Goal: Information Seeking & Learning: Learn about a topic

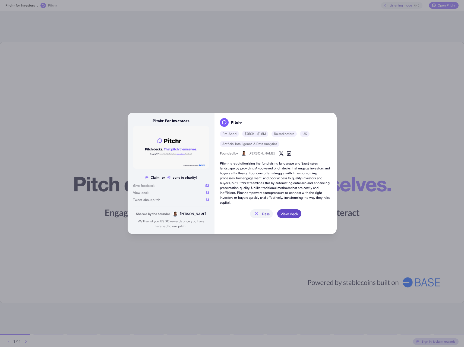
click at [293, 213] on span "View deck" at bounding box center [289, 213] width 18 height 9
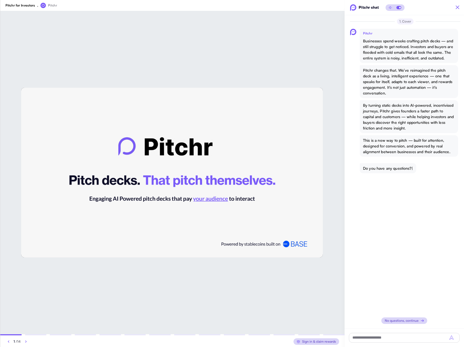
click at [26, 341] on icon "button" at bounding box center [26, 341] width 7 height 7
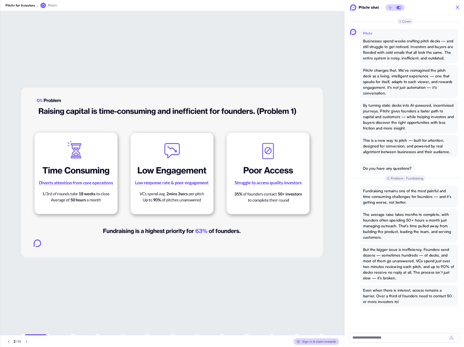
click at [70, 147] on img at bounding box center [172, 173] width 302 height 170
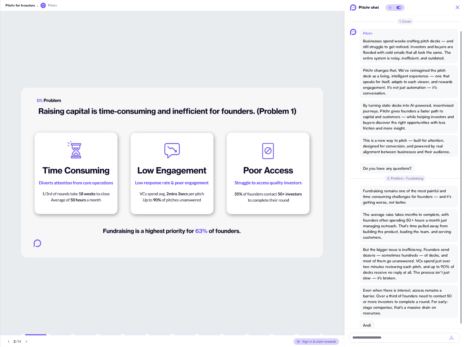
scroll to position [20, 0]
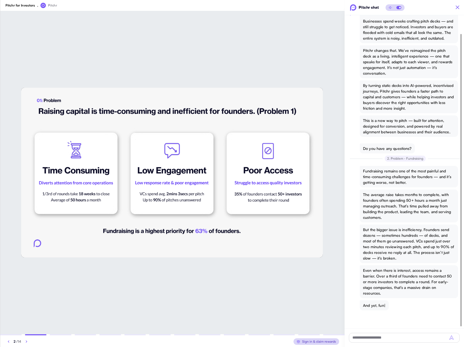
click at [132, 106] on img at bounding box center [172, 173] width 302 height 170
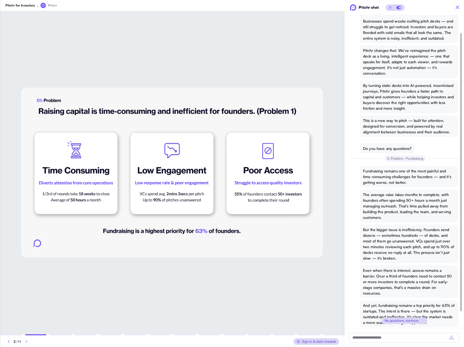
scroll to position [53, 0]
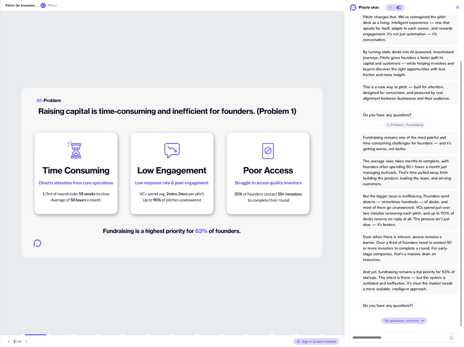
click at [27, 340] on icon "button" at bounding box center [26, 341] width 7 height 7
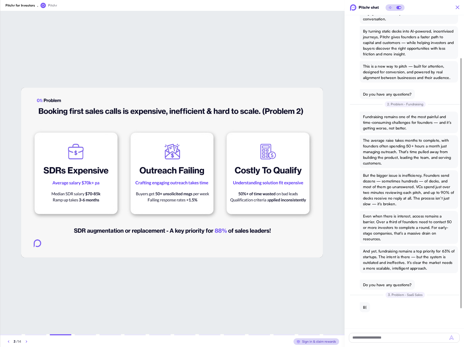
scroll to position [76, 0]
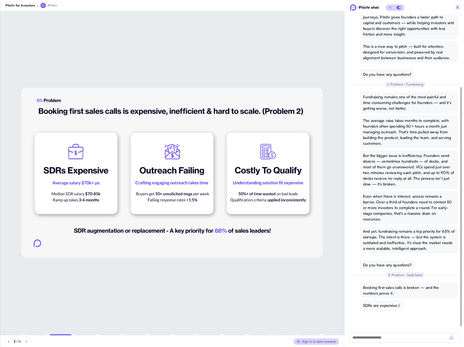
click at [27, 340] on icon "button" at bounding box center [26, 341] width 7 height 7
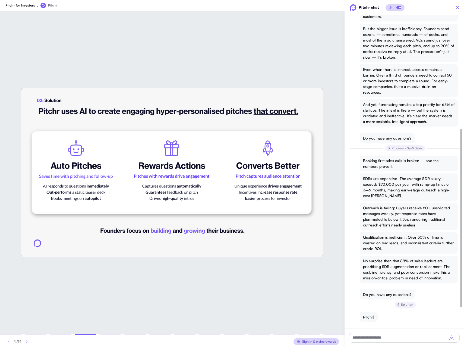
scroll to position [232, 0]
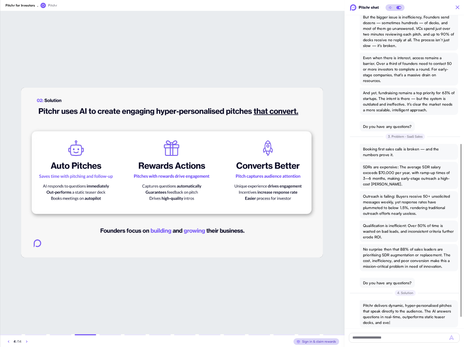
click at [27, 340] on icon "button" at bounding box center [27, 341] width 7 height 7
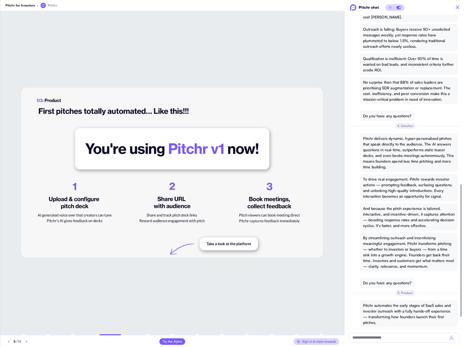
scroll to position [434, 0]
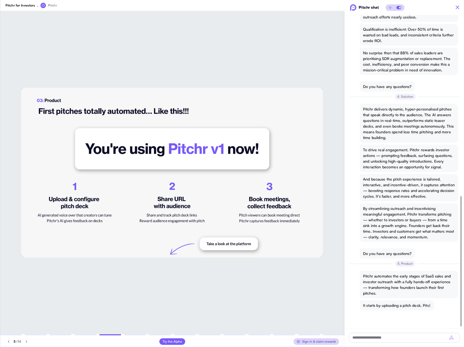
click at [226, 244] on img at bounding box center [172, 173] width 302 height 170
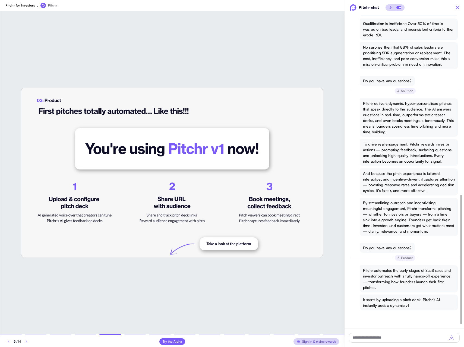
click at [171, 253] on img at bounding box center [172, 173] width 302 height 170
click at [215, 243] on img at bounding box center [172, 173] width 302 height 170
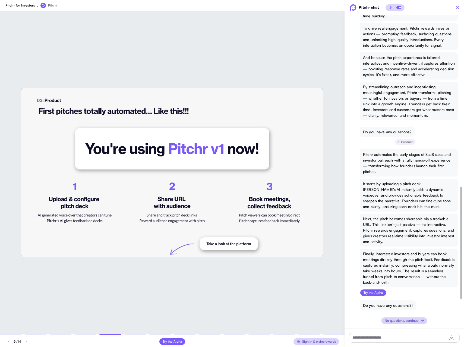
scroll to position [556, 0]
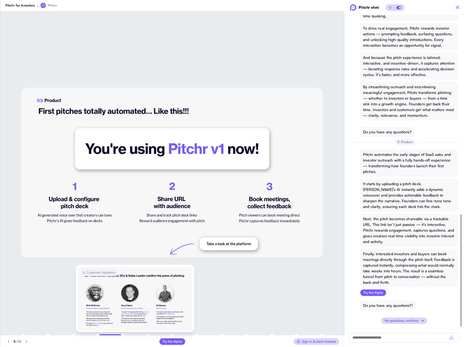
click at [133, 335] on div at bounding box center [135, 334] width 22 height 1
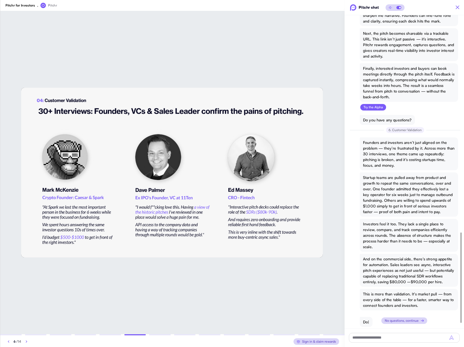
scroll to position [763, 0]
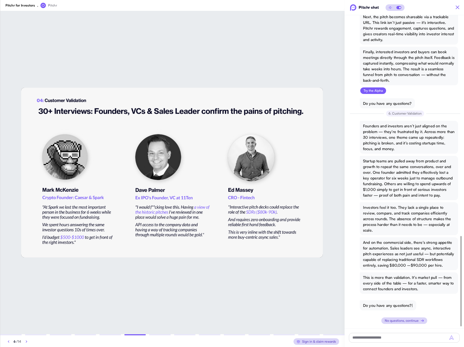
click at [28, 342] on icon "button" at bounding box center [26, 341] width 7 height 7
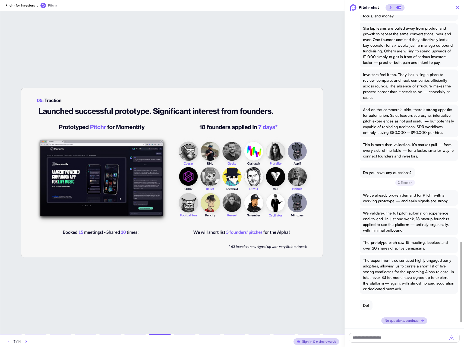
scroll to position [896, 0]
click at [28, 342] on icon "button" at bounding box center [26, 341] width 7 height 7
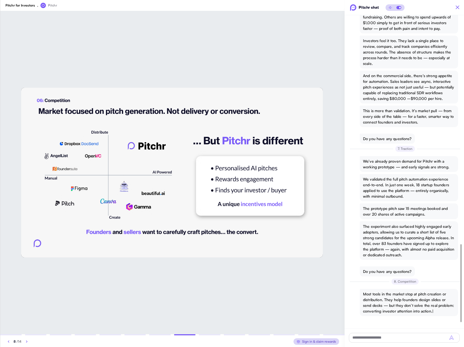
scroll to position [948, 0]
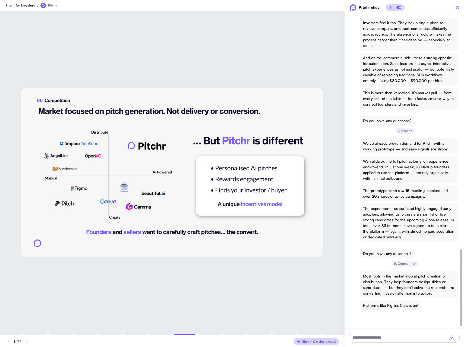
click at [28, 342] on icon "button" at bounding box center [27, 341] width 7 height 7
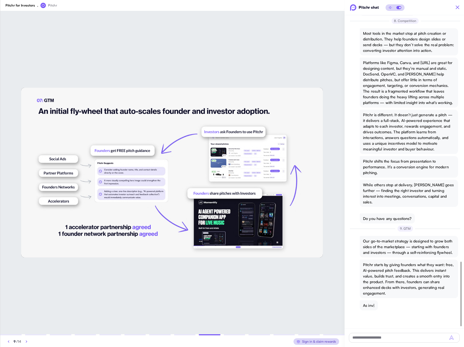
scroll to position [1191, 0]
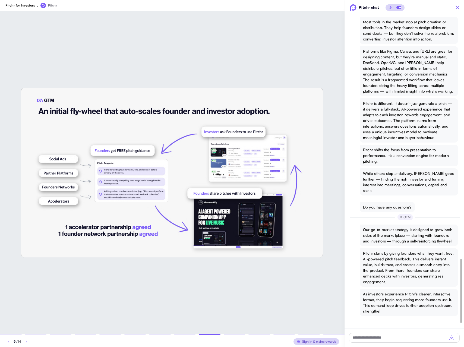
click at [28, 342] on icon "button" at bounding box center [26, 341] width 7 height 7
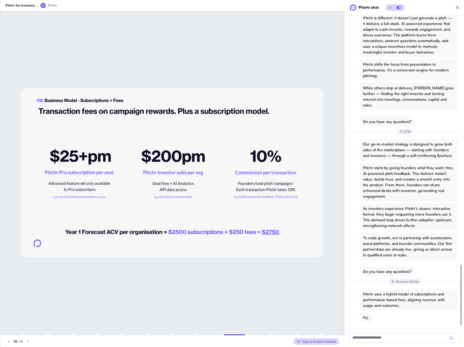
scroll to position [1300, 0]
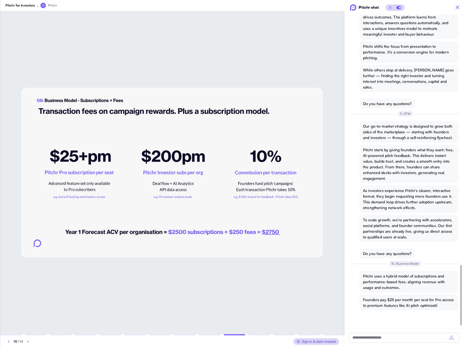
click at [28, 342] on icon "button" at bounding box center [28, 341] width 7 height 7
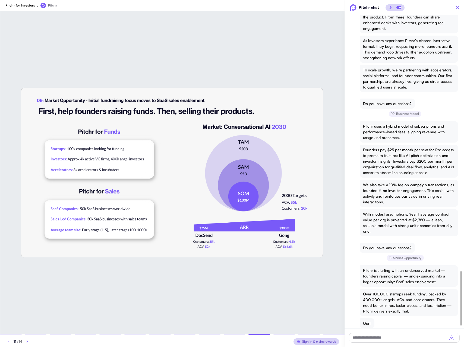
scroll to position [1473, 0]
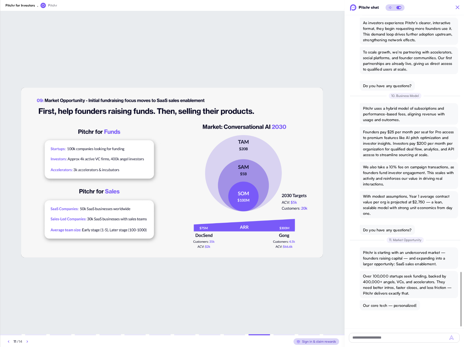
click at [28, 342] on icon "button" at bounding box center [27, 341] width 7 height 7
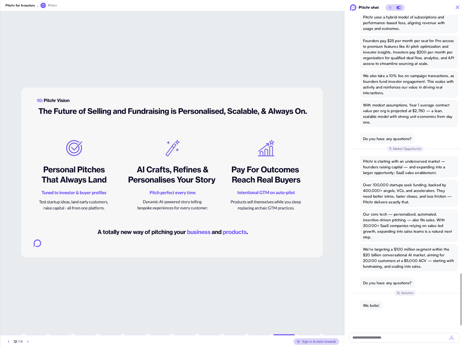
scroll to position [1564, 0]
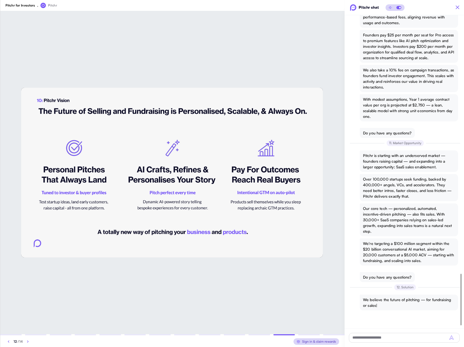
click at [28, 342] on icon "button" at bounding box center [28, 341] width 7 height 7
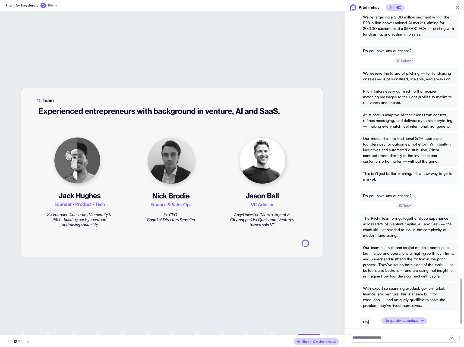
scroll to position [1819, 0]
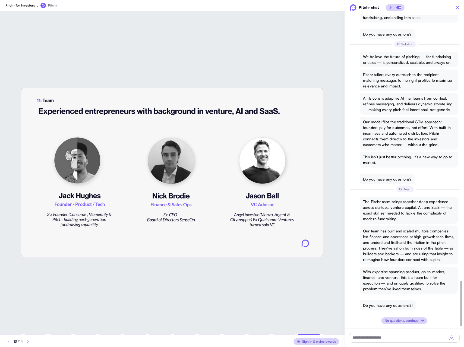
click at [28, 342] on icon "button" at bounding box center [28, 341] width 7 height 7
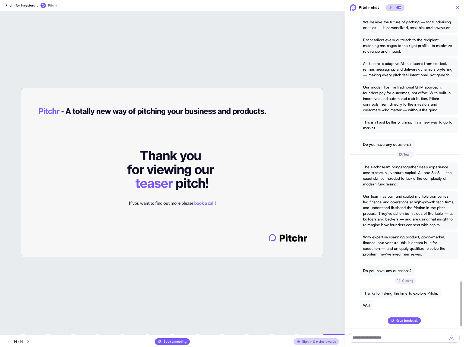
scroll to position [1853, 0]
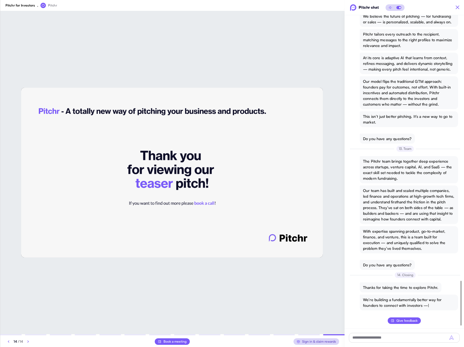
click at [8, 342] on icon "button" at bounding box center [8, 342] width 1 height 2
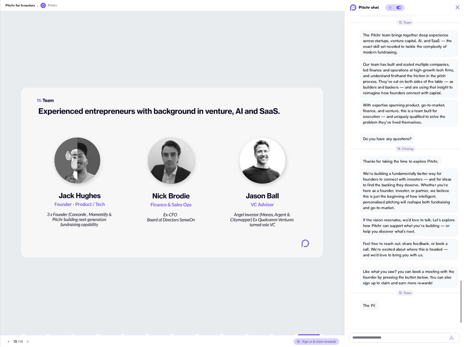
click at [8, 342] on icon "button" at bounding box center [8, 342] width 1 height 2
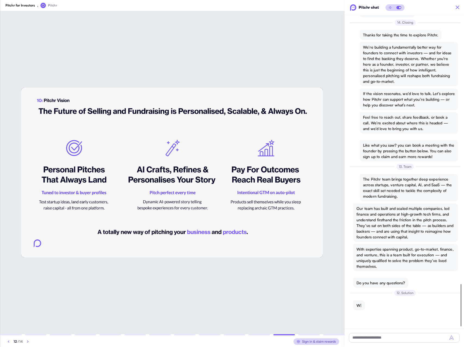
click at [8, 342] on icon "button" at bounding box center [8, 342] width 1 height 2
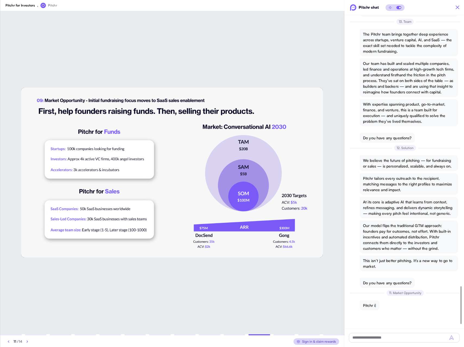
click at [8, 342] on icon "button" at bounding box center [8, 342] width 1 height 2
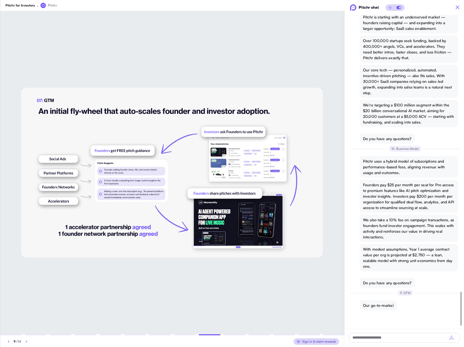
scroll to position [2545, 0]
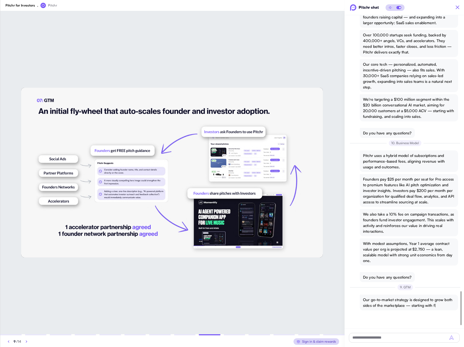
click at [26, 341] on icon "button" at bounding box center [26, 341] width 7 height 7
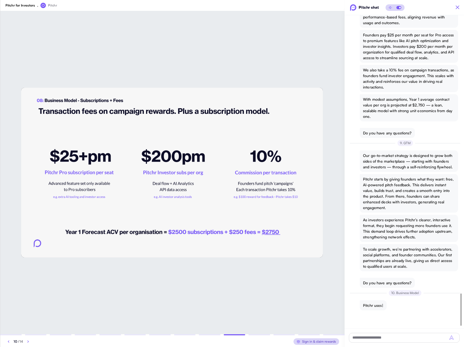
scroll to position [2695, 0]
click at [11, 341] on icon "button" at bounding box center [8, 341] width 7 height 7
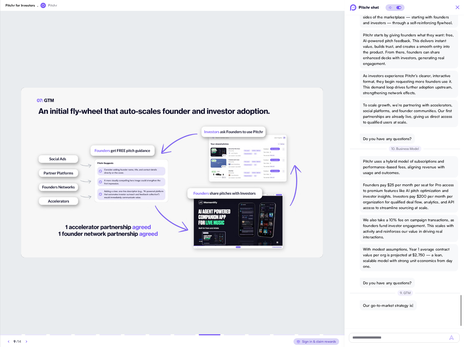
click at [11, 341] on icon "button" at bounding box center [8, 341] width 7 height 7
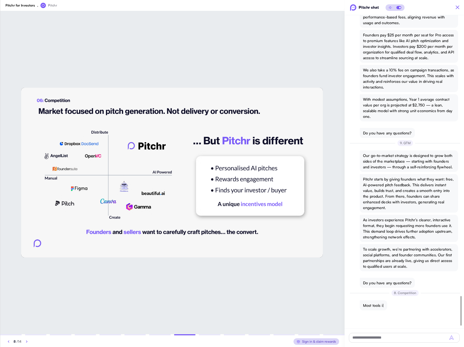
scroll to position [2988, 0]
click at [11, 341] on icon "button" at bounding box center [8, 341] width 7 height 7
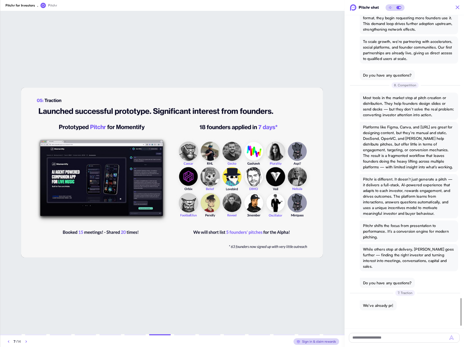
scroll to position [3196, 0]
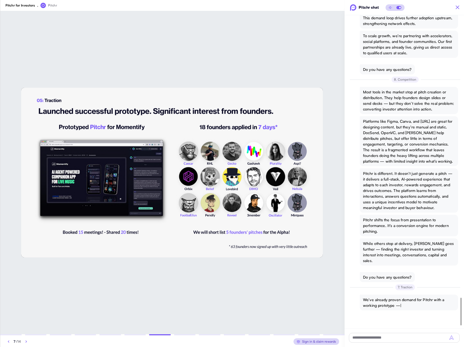
click at [11, 341] on icon "button" at bounding box center [8, 341] width 7 height 7
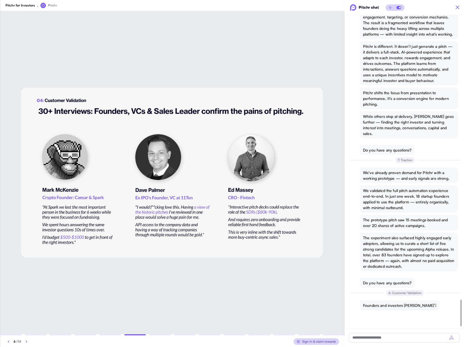
click at [11, 341] on icon "button" at bounding box center [8, 341] width 7 height 7
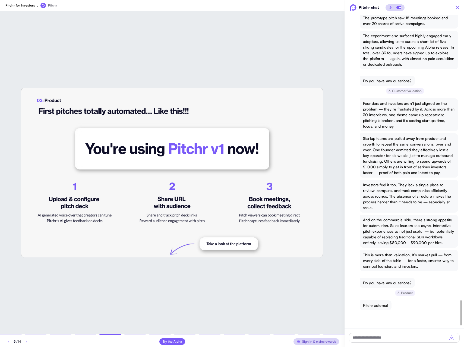
click at [11, 341] on icon "button" at bounding box center [8, 341] width 7 height 7
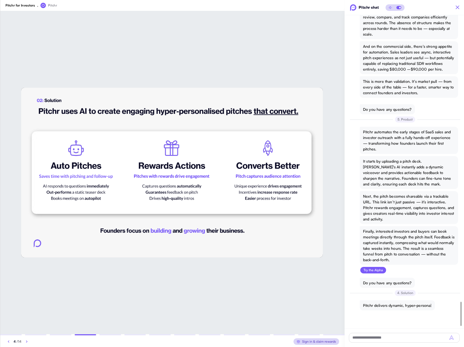
click at [25, 341] on icon "button" at bounding box center [27, 341] width 7 height 7
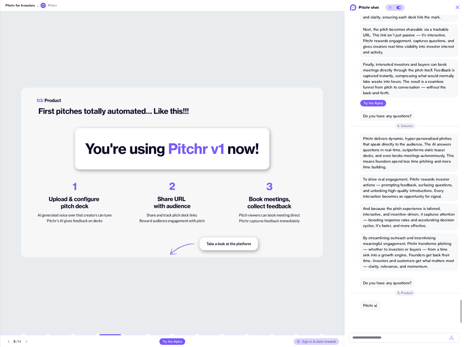
click at [25, 341] on icon "button" at bounding box center [26, 341] width 7 height 7
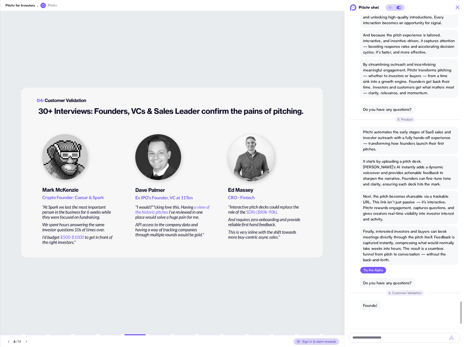
click at [25, 341] on icon "button" at bounding box center [26, 341] width 7 height 7
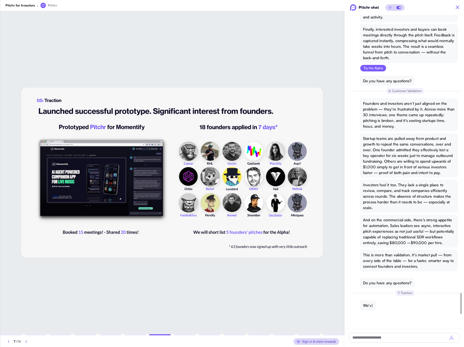
click at [25, 341] on icon "button" at bounding box center [26, 341] width 7 height 7
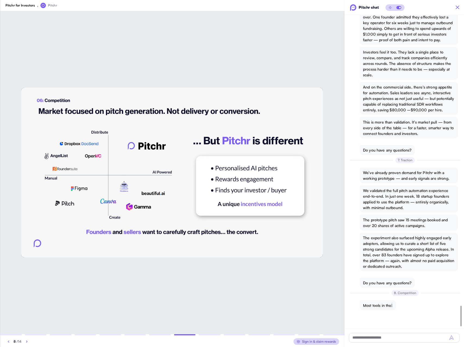
click at [25, 341] on icon "button" at bounding box center [27, 341] width 7 height 7
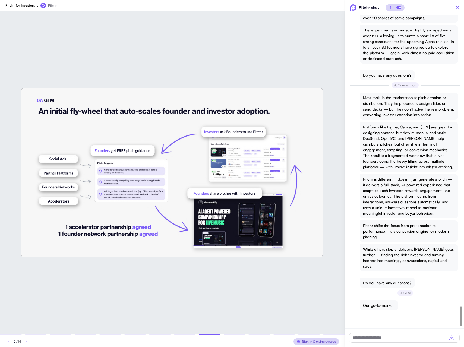
scroll to position [4604, 0]
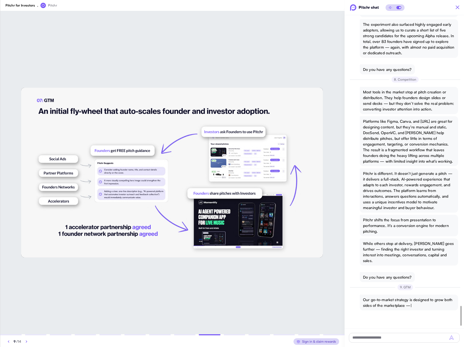
click at [25, 341] on icon "button" at bounding box center [26, 341] width 7 height 7
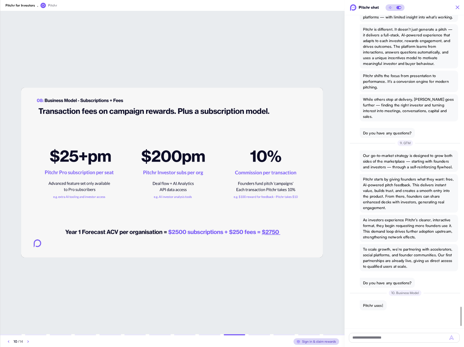
scroll to position [4754, 0]
click at [25, 341] on div "10 / 14" at bounding box center [87, 341] width 165 height 6
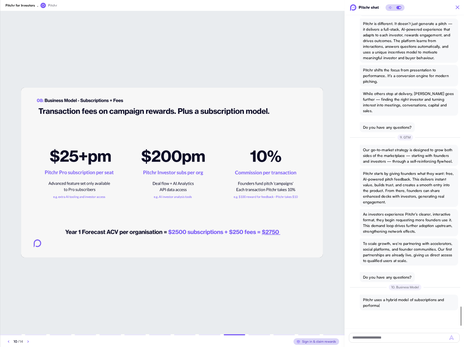
click at [27, 341] on icon "button" at bounding box center [28, 341] width 7 height 7
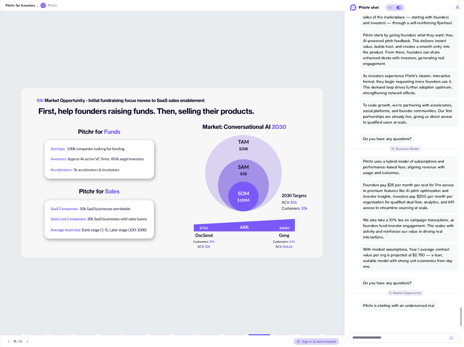
click at [9, 341] on icon "button" at bounding box center [8, 341] width 7 height 7
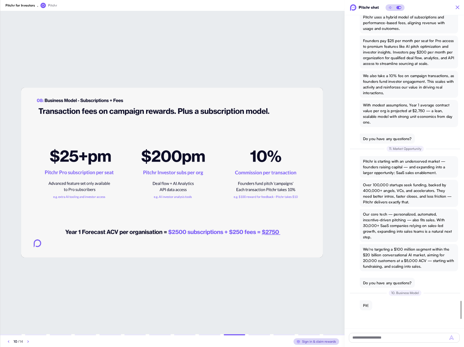
click at [9, 341] on icon "button" at bounding box center [8, 341] width 7 height 7
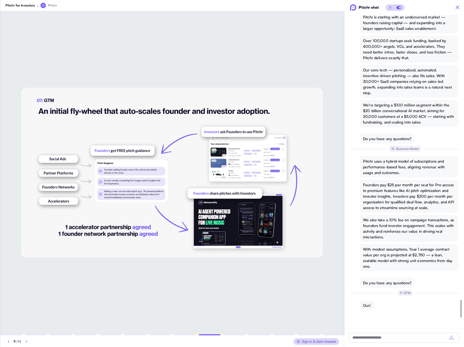
click at [9, 341] on icon "button" at bounding box center [8, 341] width 7 height 7
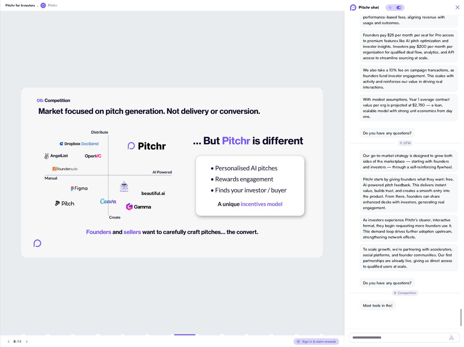
click at [9, 341] on icon "button" at bounding box center [8, 341] width 7 height 7
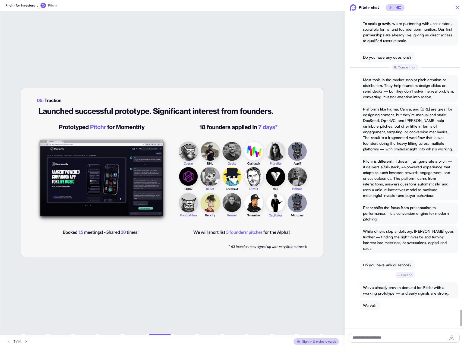
scroll to position [5567, 0]
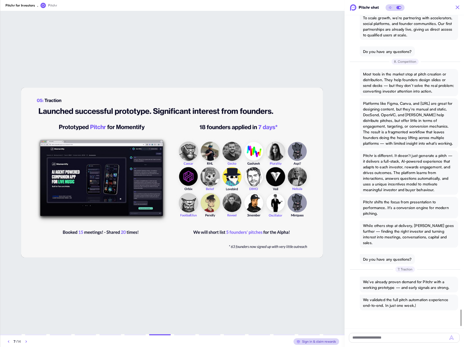
click at [26, 341] on icon "button" at bounding box center [26, 341] width 7 height 7
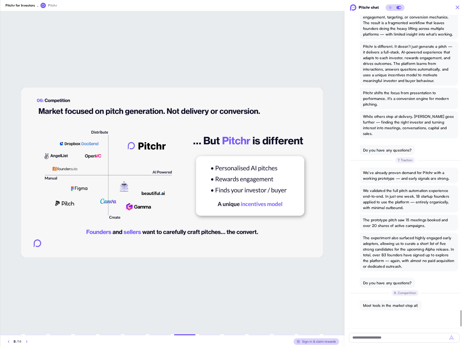
click at [26, 341] on icon "button" at bounding box center [27, 341] width 7 height 7
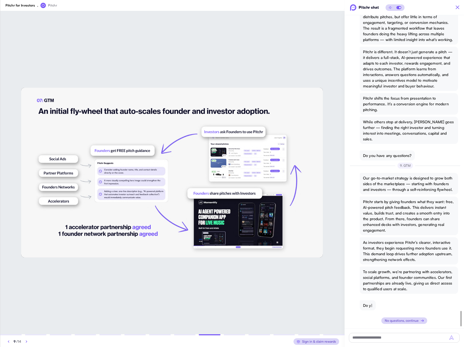
scroll to position [6017, 0]
type textarea "*"
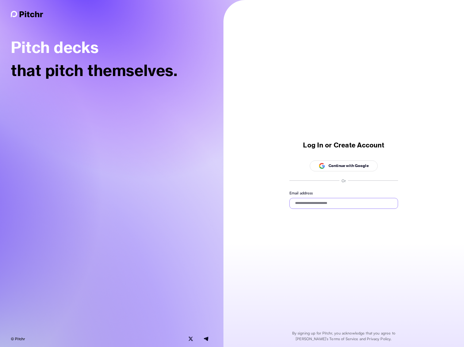
click at [310, 206] on input "Email address" at bounding box center [343, 203] width 109 height 11
type input "**********"
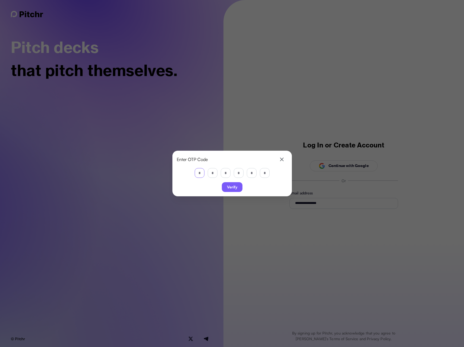
click at [203, 175] on input "PinInput" at bounding box center [200, 173] width 10 height 10
paste input "*"
type input "*"
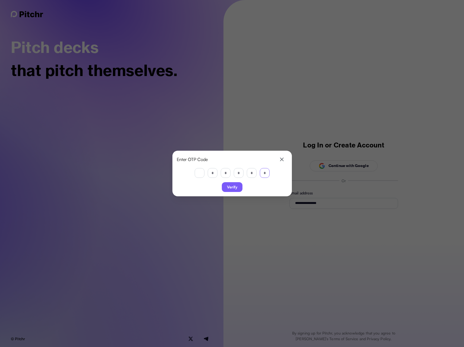
type input "*"
click at [232, 185] on span "Verify" at bounding box center [232, 186] width 10 height 9
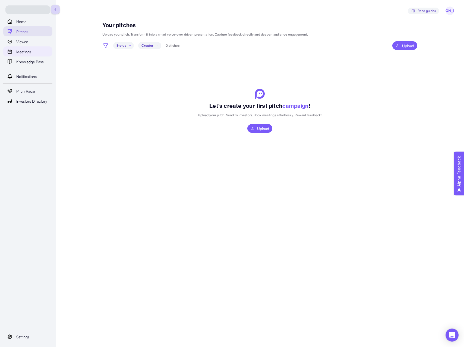
click at [27, 51] on span "Meetings" at bounding box center [23, 52] width 15 height 6
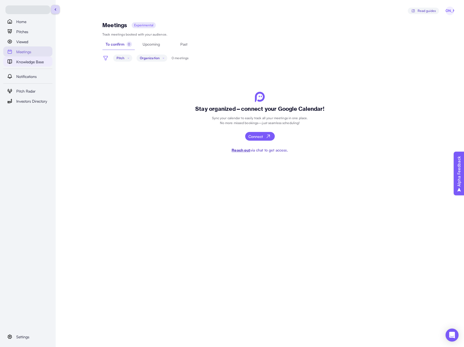
click at [25, 63] on span "Knowledge Base" at bounding box center [29, 62] width 27 height 6
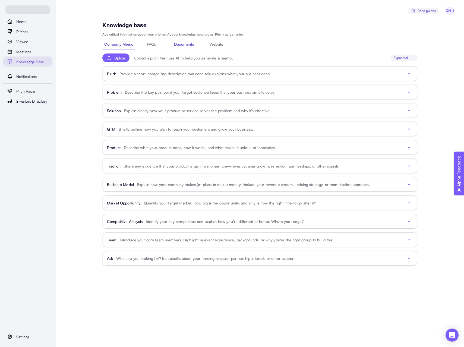
click at [182, 44] on span "Documents" at bounding box center [184, 44] width 20 height 6
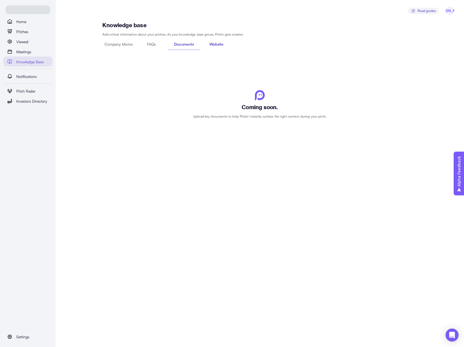
click at [208, 44] on button "Website" at bounding box center [216, 45] width 33 height 8
click at [152, 44] on span "FAQs" at bounding box center [151, 44] width 9 height 6
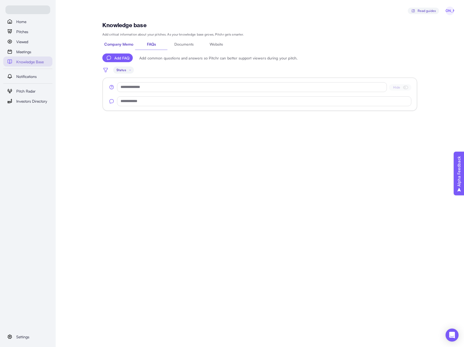
click at [123, 45] on span "Company Memo" at bounding box center [118, 44] width 29 height 6
type textarea "*"
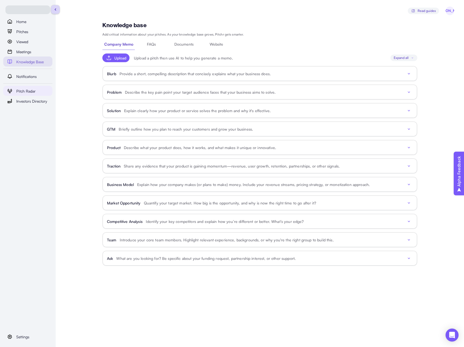
click at [25, 91] on span "Pitch Radar" at bounding box center [25, 91] width 19 height 6
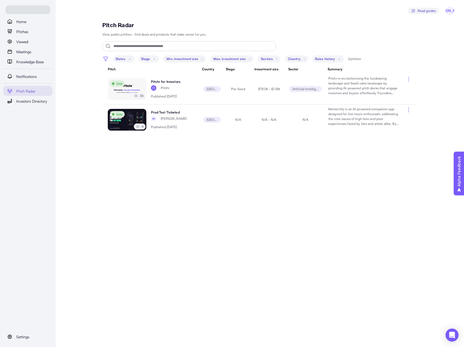
click at [135, 113] on img at bounding box center [127, 120] width 39 height 22
click at [362, 117] on p "Momentify is an AI-powered companion app designed for live music enthusiasts, a…" at bounding box center [363, 117] width 71 height 20
click at [21, 103] on span "Investors Directory" at bounding box center [31, 101] width 31 height 6
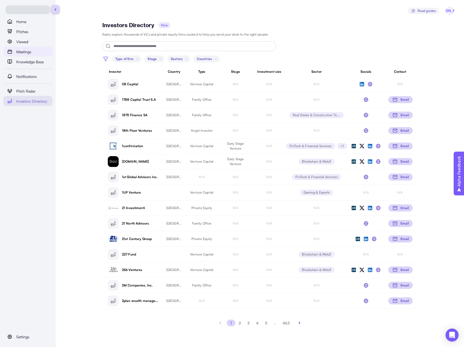
click at [24, 52] on span "Meetings" at bounding box center [23, 52] width 15 height 6
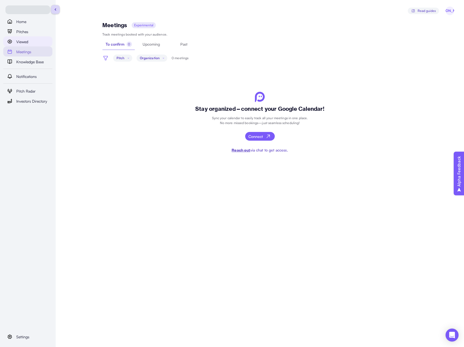
click at [23, 43] on span "Viewed" at bounding box center [22, 42] width 12 height 6
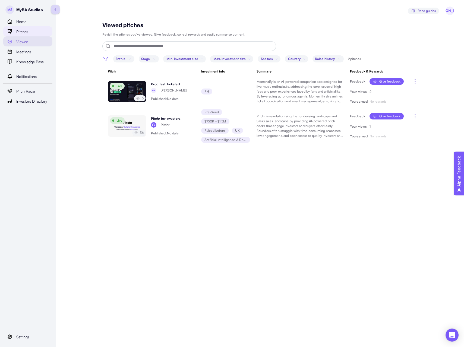
click at [23, 32] on span "Pitches" at bounding box center [22, 32] width 12 height 6
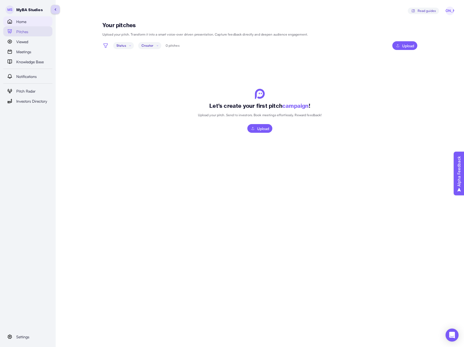
click at [23, 22] on span "Home" at bounding box center [21, 22] width 10 height 6
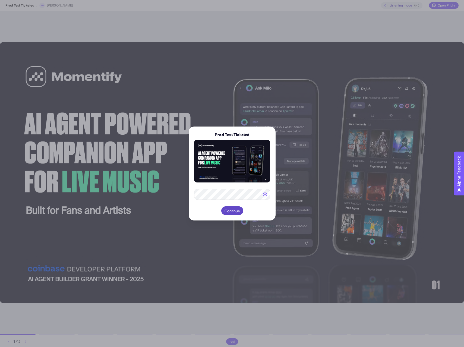
click at [228, 211] on span "Continue" at bounding box center [231, 210] width 15 height 9
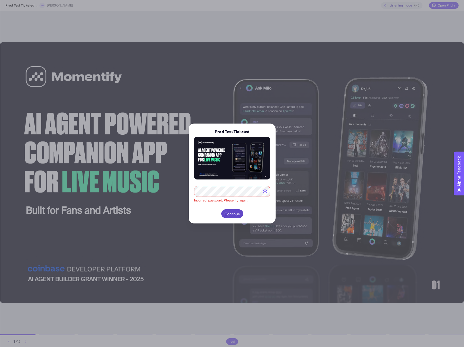
click at [222, 213] on button "Continue" at bounding box center [232, 213] width 22 height 9
click at [262, 192] on icon "button" at bounding box center [265, 191] width 7 height 7
click at [228, 217] on span "Continue" at bounding box center [231, 213] width 15 height 9
click at [226, 212] on span "Continue" at bounding box center [231, 213] width 15 height 9
drag, startPoint x: 214, startPoint y: 131, endPoint x: 249, endPoint y: 132, distance: 34.7
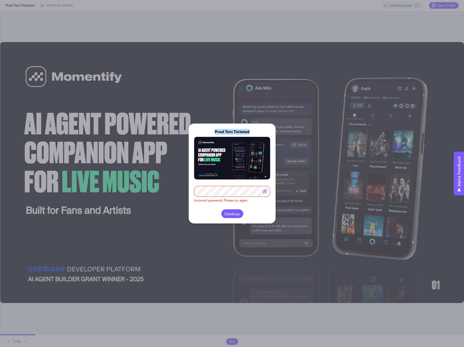
click at [249, 132] on p "Prod Test Ticketed" at bounding box center [231, 132] width 35 height 6
copy p "Prod Test Ticketed"
click at [231, 213] on span "Continue" at bounding box center [231, 213] width 15 height 9
type textarea "*"
click at [138, 85] on div at bounding box center [232, 173] width 464 height 347
